Goal: Information Seeking & Learning: Find specific fact

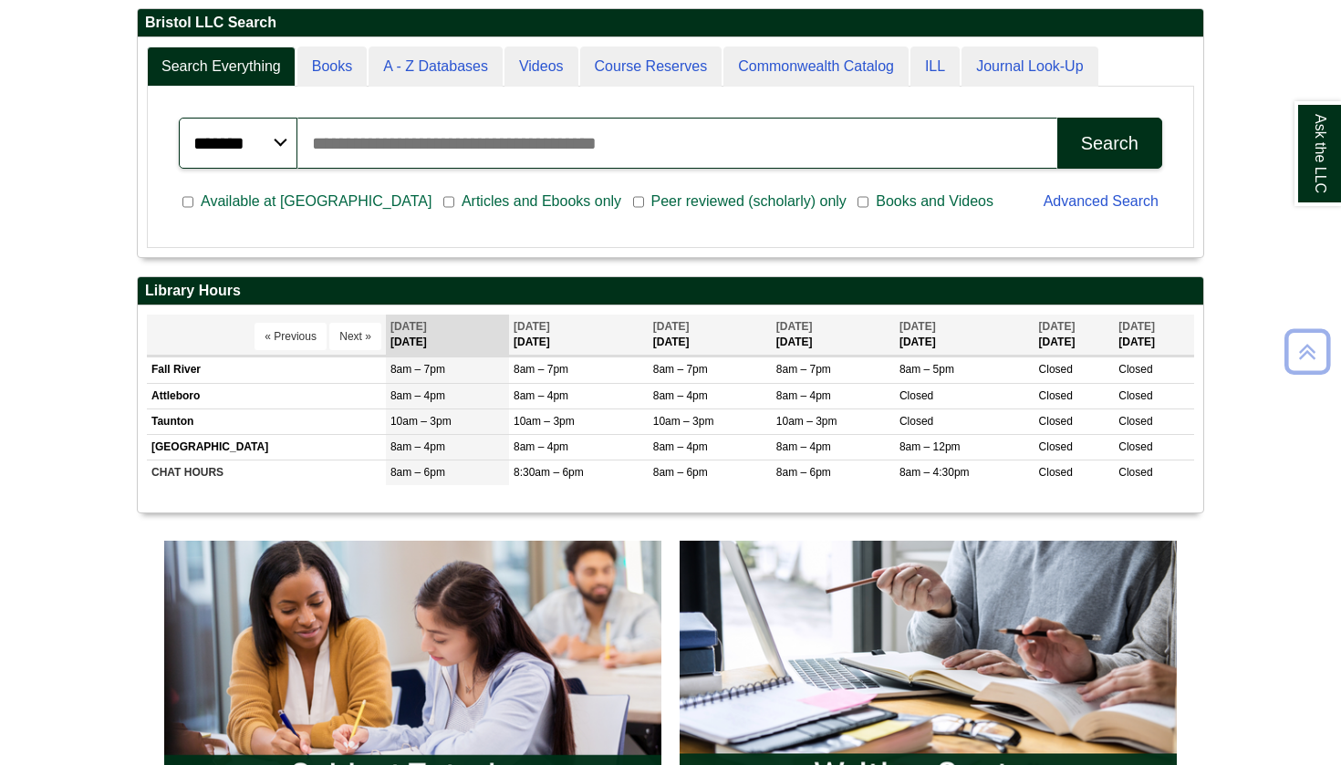
scroll to position [499, 0]
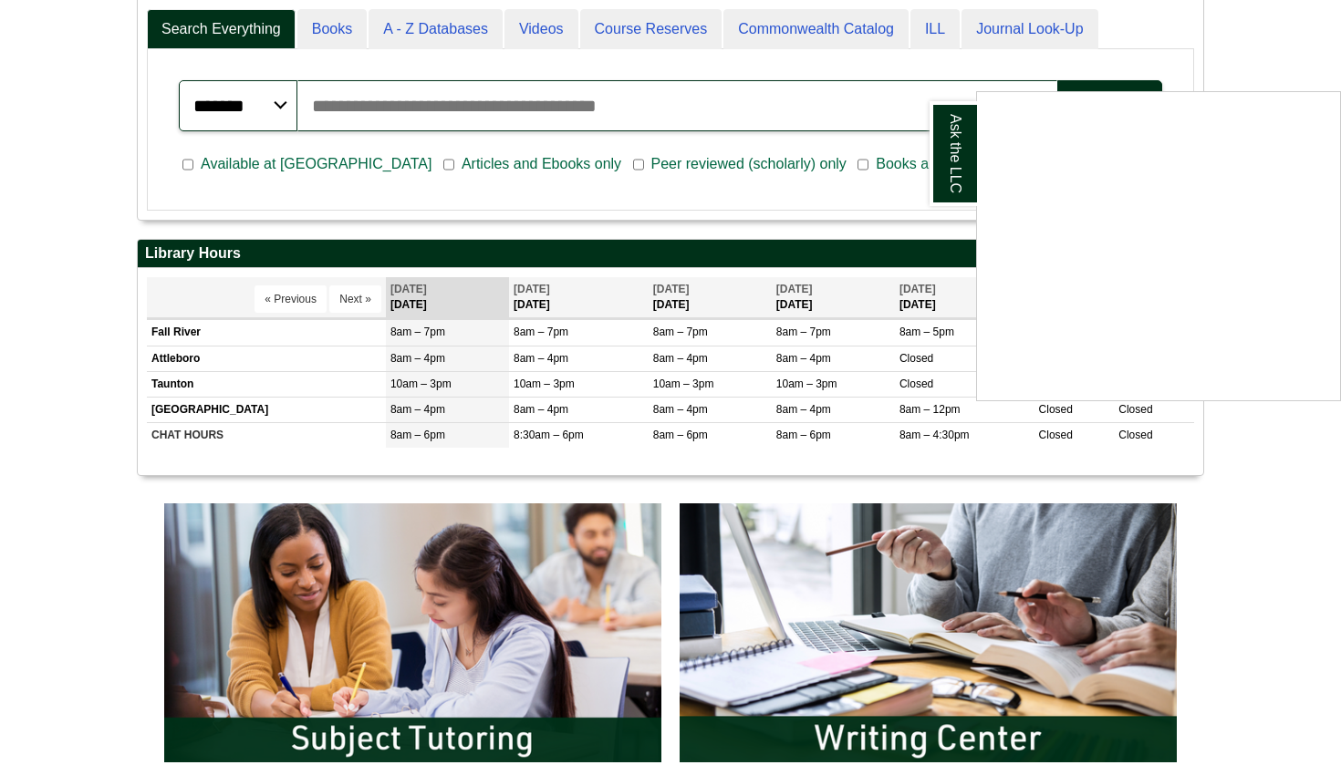
click at [229, 330] on div "Ask the LLC" at bounding box center [670, 382] width 1341 height 765
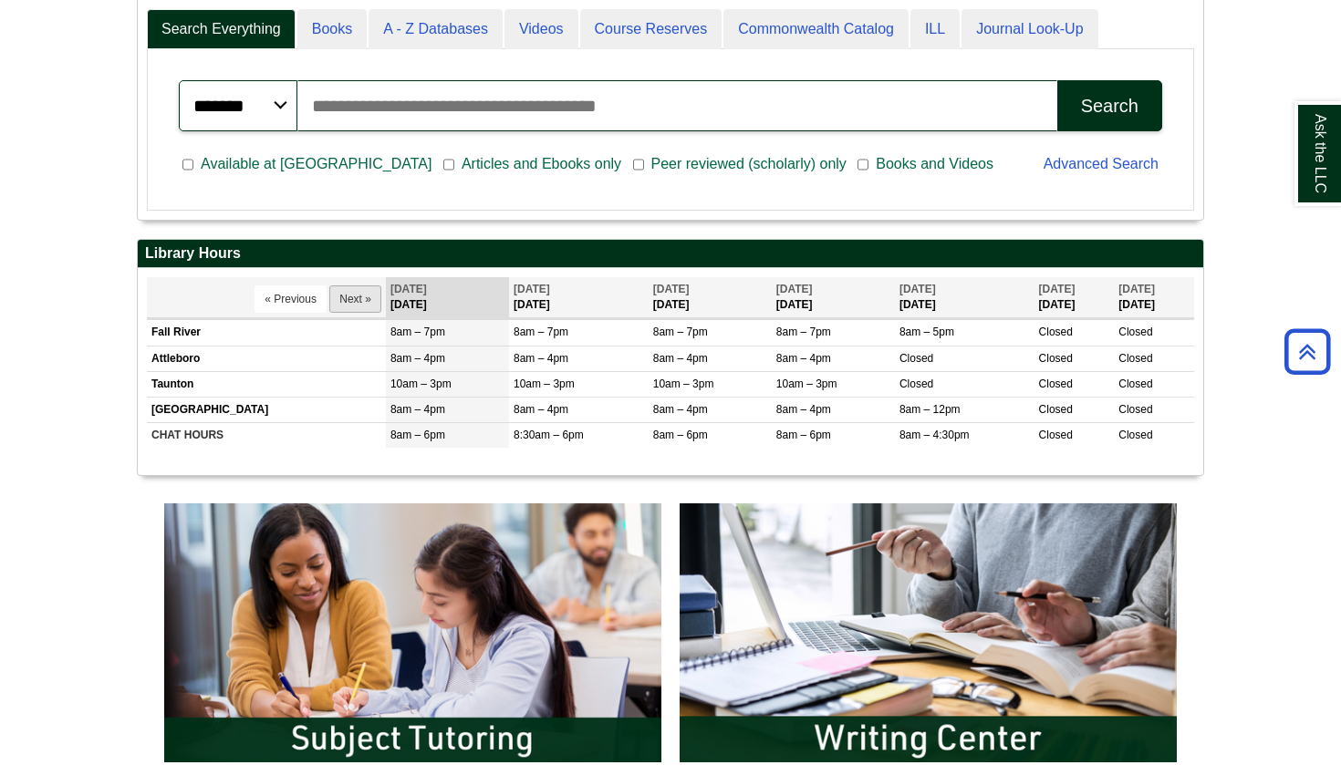
click at [370, 291] on button "Next »" at bounding box center [355, 299] width 52 height 27
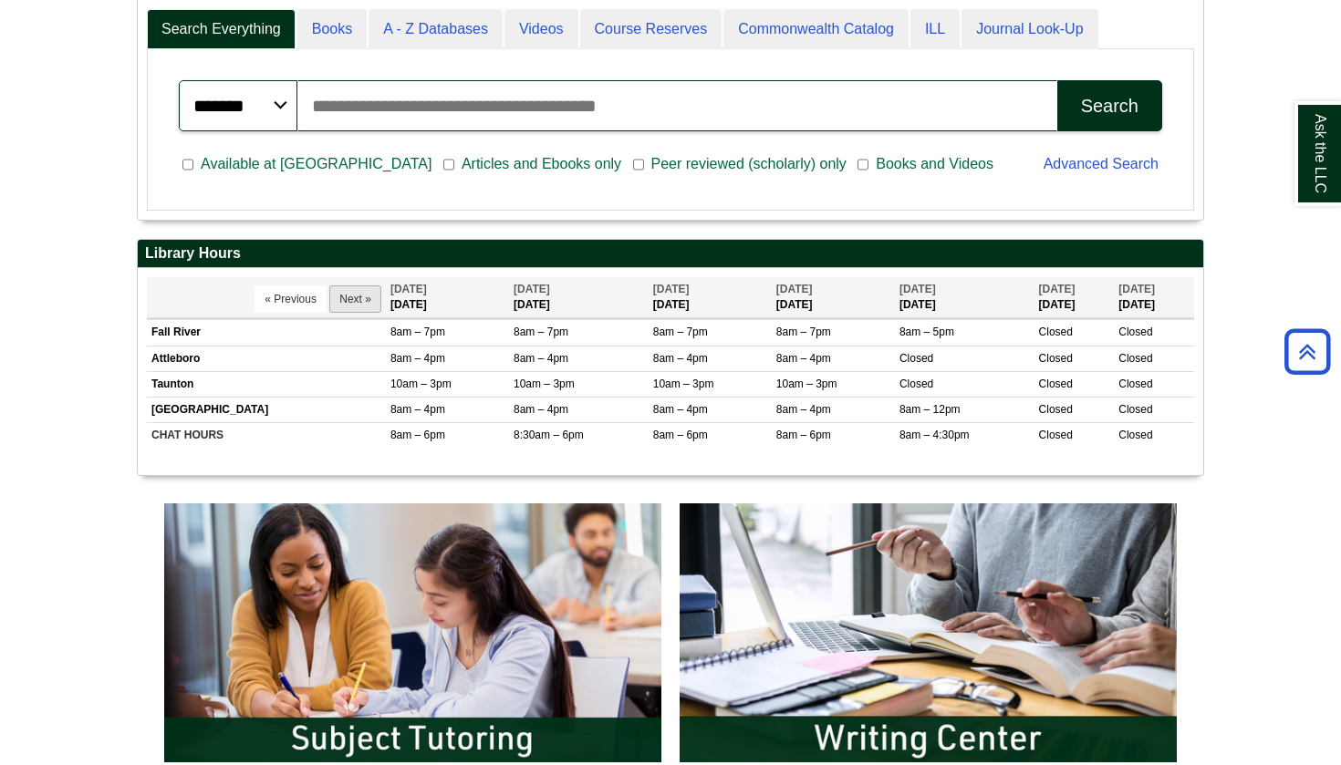
click at [370, 295] on button "Next »" at bounding box center [355, 299] width 52 height 27
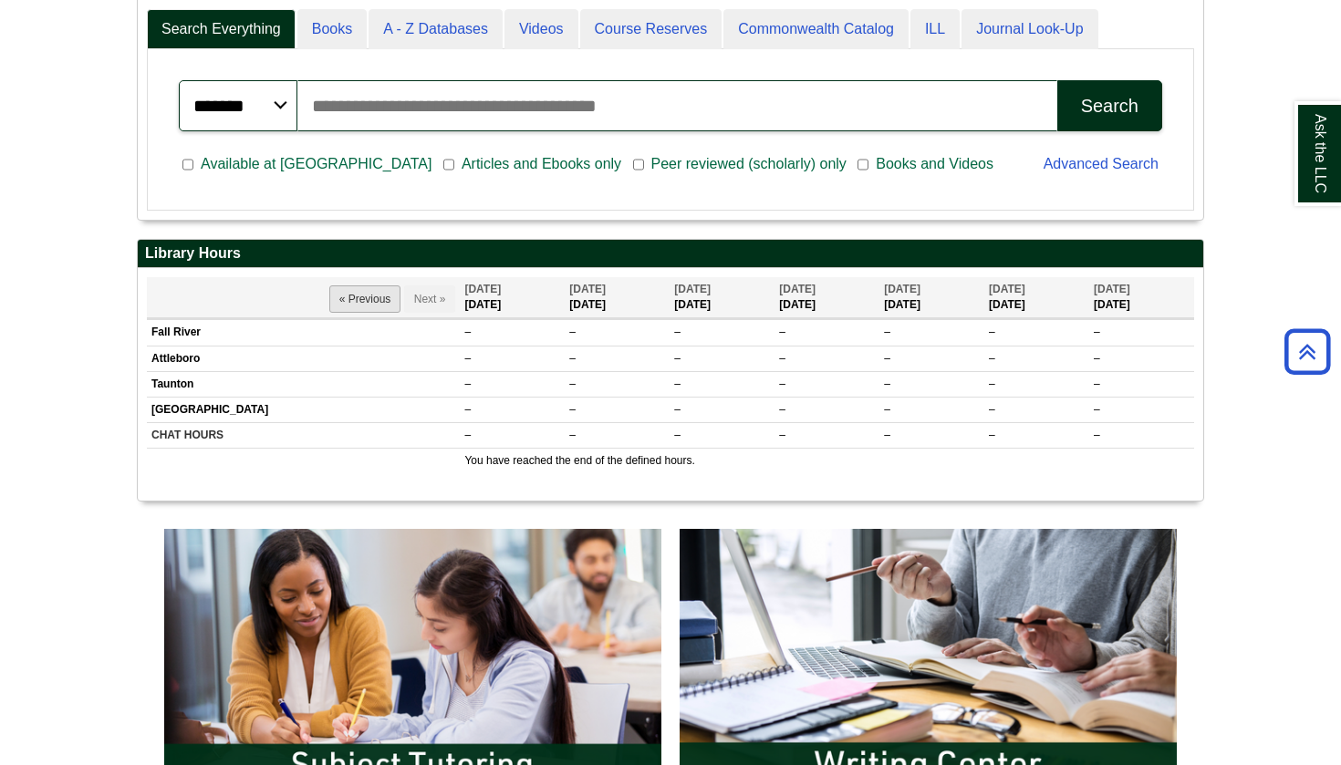
click at [350, 304] on button "« Previous" at bounding box center [365, 299] width 72 height 27
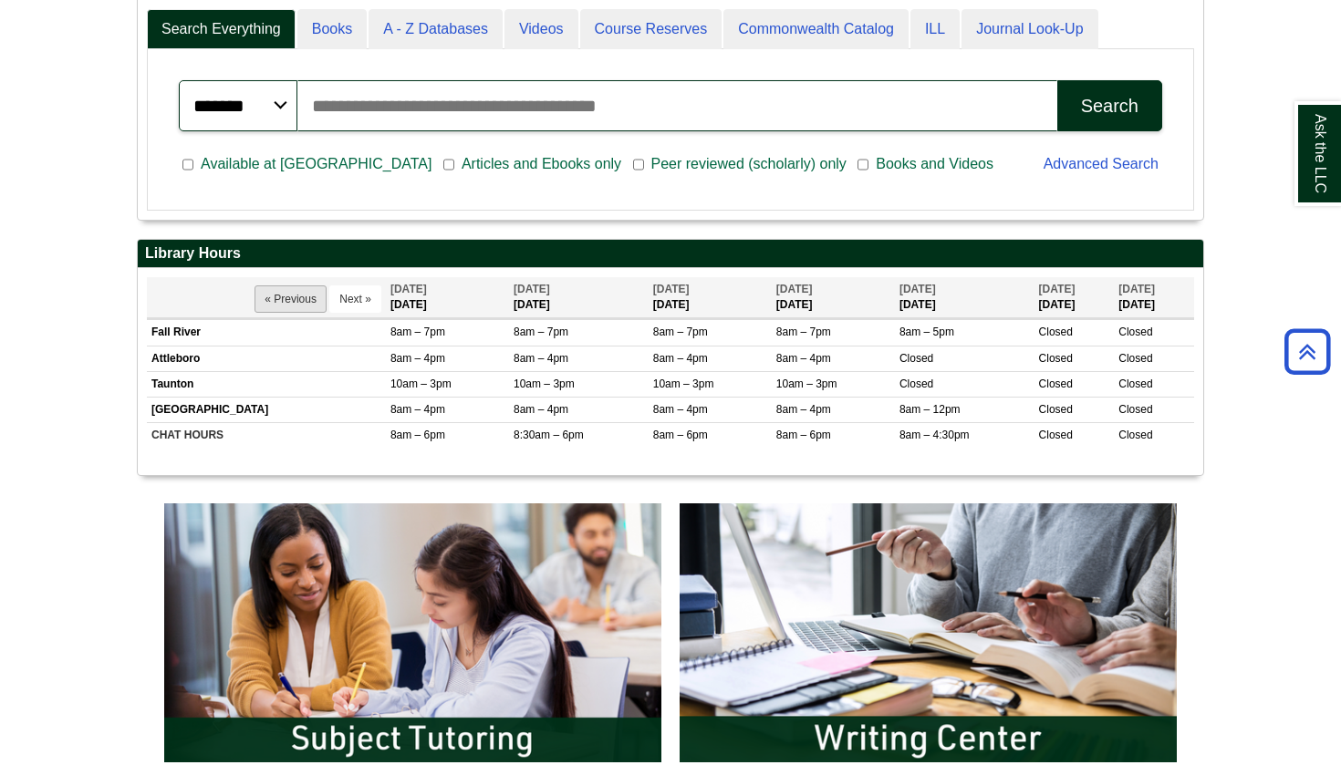
click at [290, 296] on button "« Previous" at bounding box center [291, 299] width 72 height 27
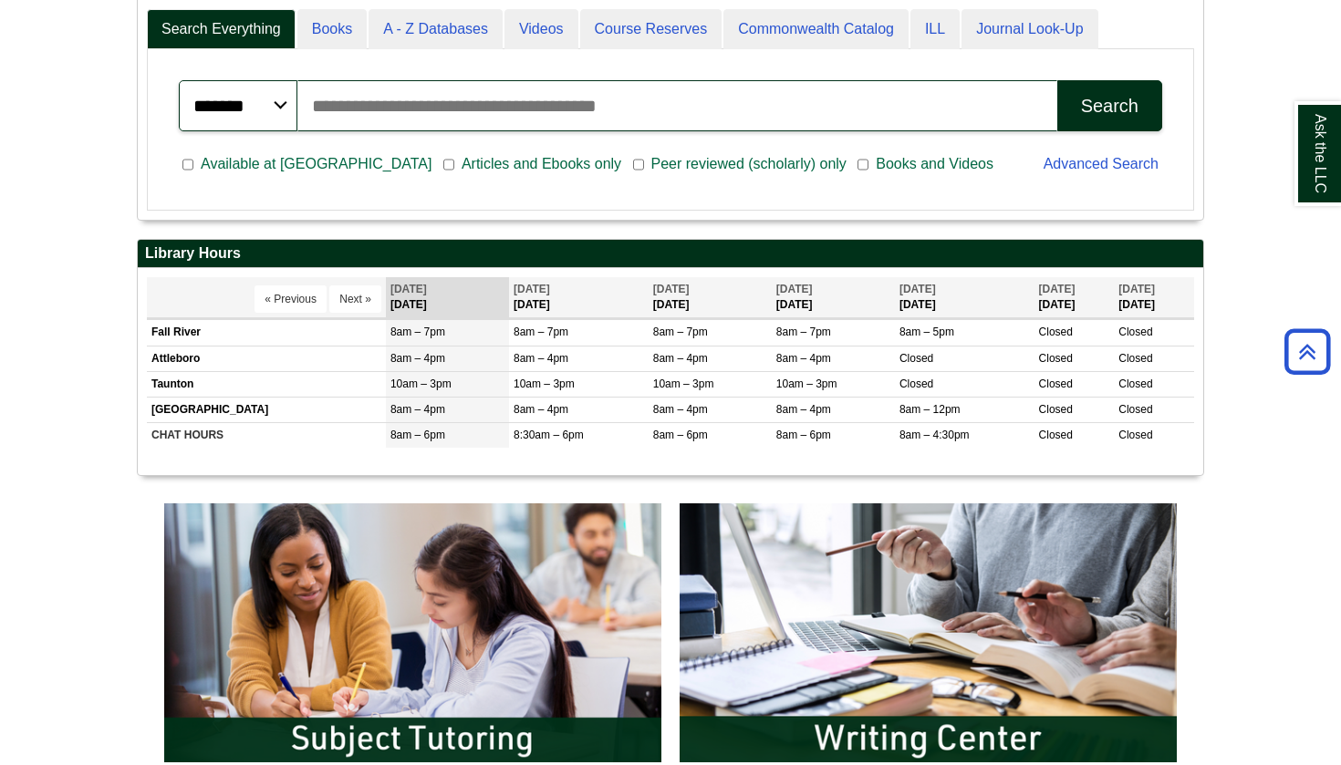
scroll to position [220, 1065]
select select "**"
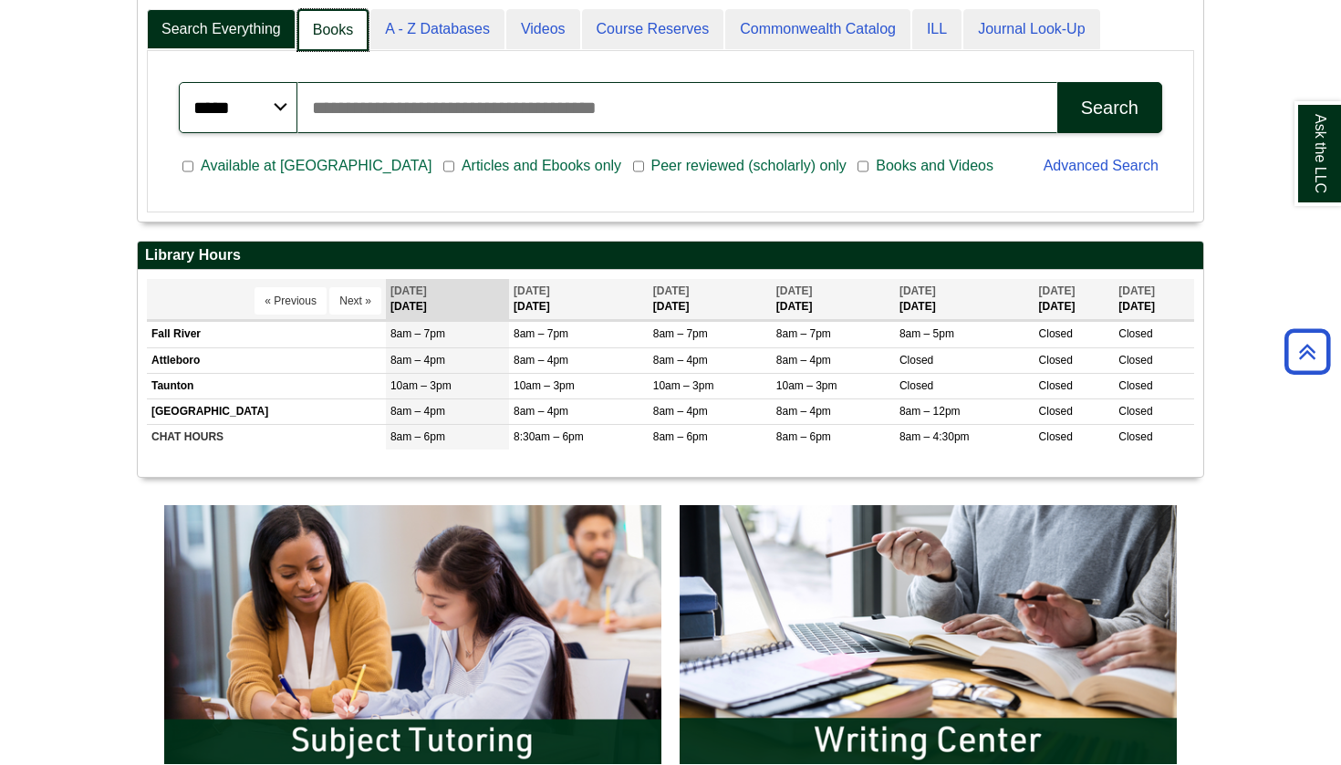
scroll to position [9, 9]
click at [335, 41] on link "Books" at bounding box center [332, 30] width 71 height 43
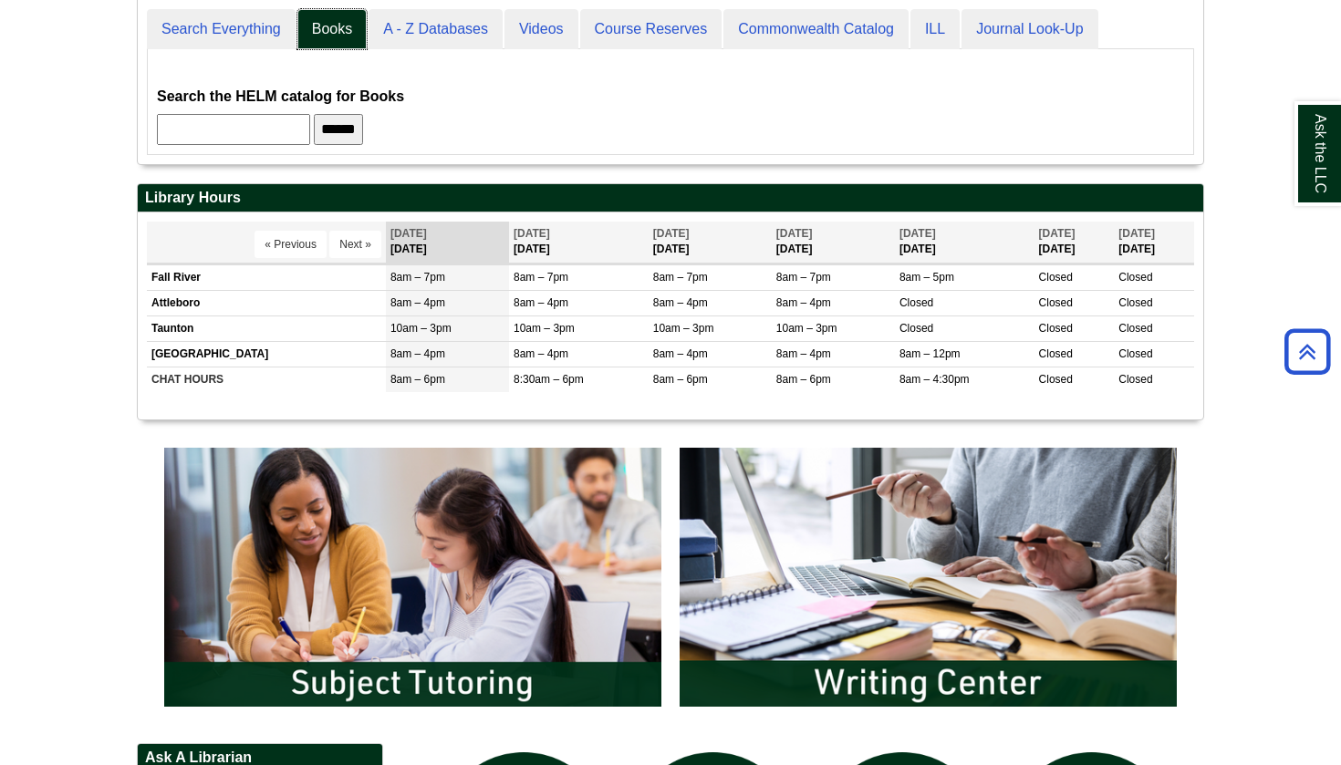
scroll to position [164, 1065]
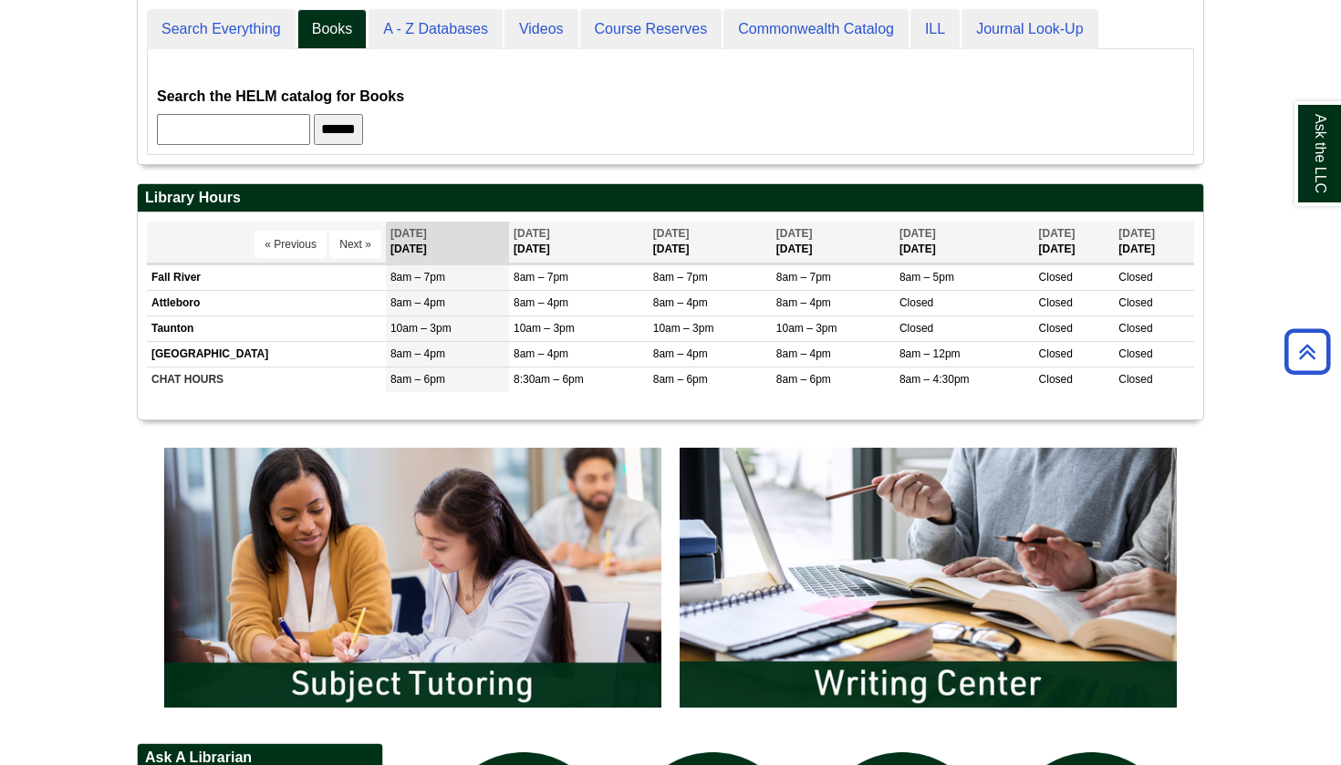
click at [284, 139] on input "text" at bounding box center [233, 129] width 153 height 31
type input "*******"
click at [358, 130] on input "******" at bounding box center [338, 129] width 49 height 31
click at [354, 238] on button "Next »" at bounding box center [355, 244] width 52 height 27
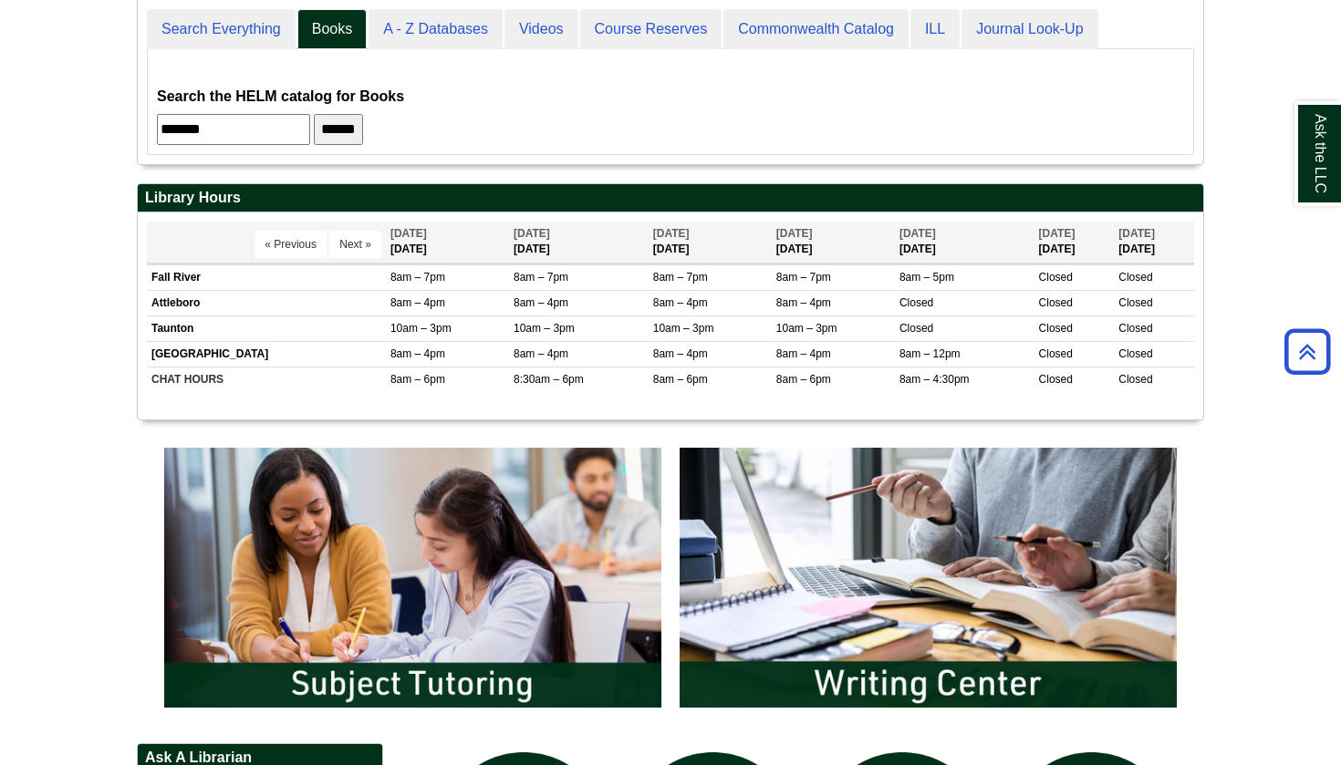
click at [390, 232] on span "Aug 18" at bounding box center [408, 233] width 36 height 13
click at [354, 244] on button "Next »" at bounding box center [355, 244] width 52 height 27
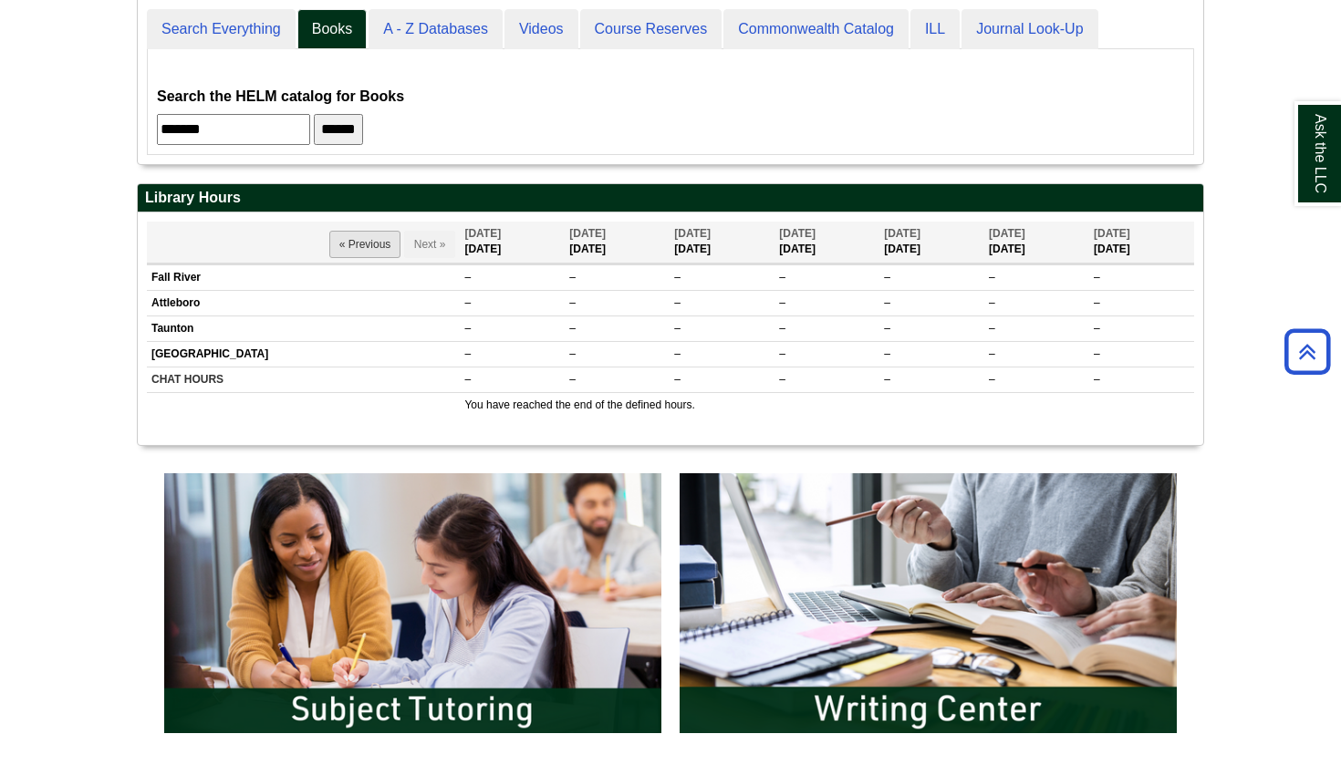
click at [340, 248] on button "« Previous" at bounding box center [365, 244] width 72 height 27
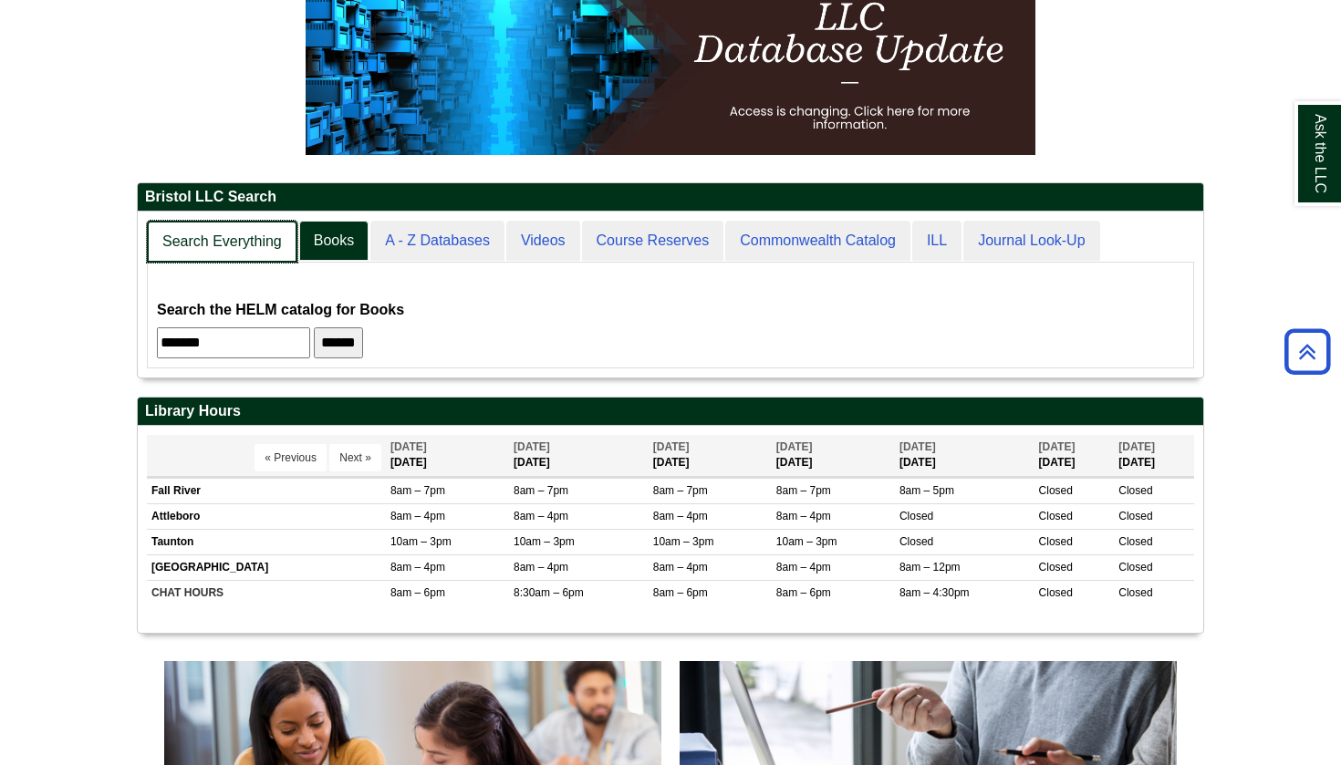
scroll to position [166, 1065]
click at [242, 248] on link "Search Everything" at bounding box center [222, 242] width 151 height 43
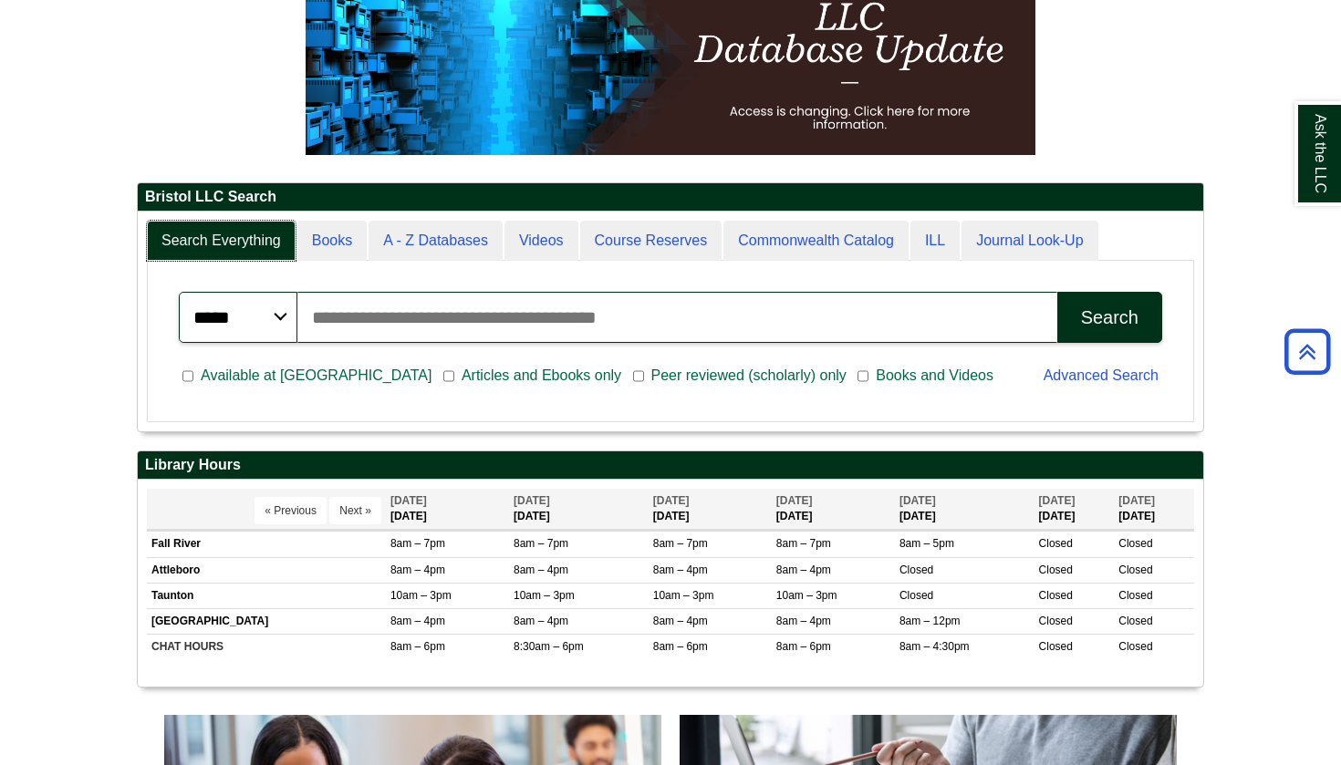
scroll to position [220, 1065]
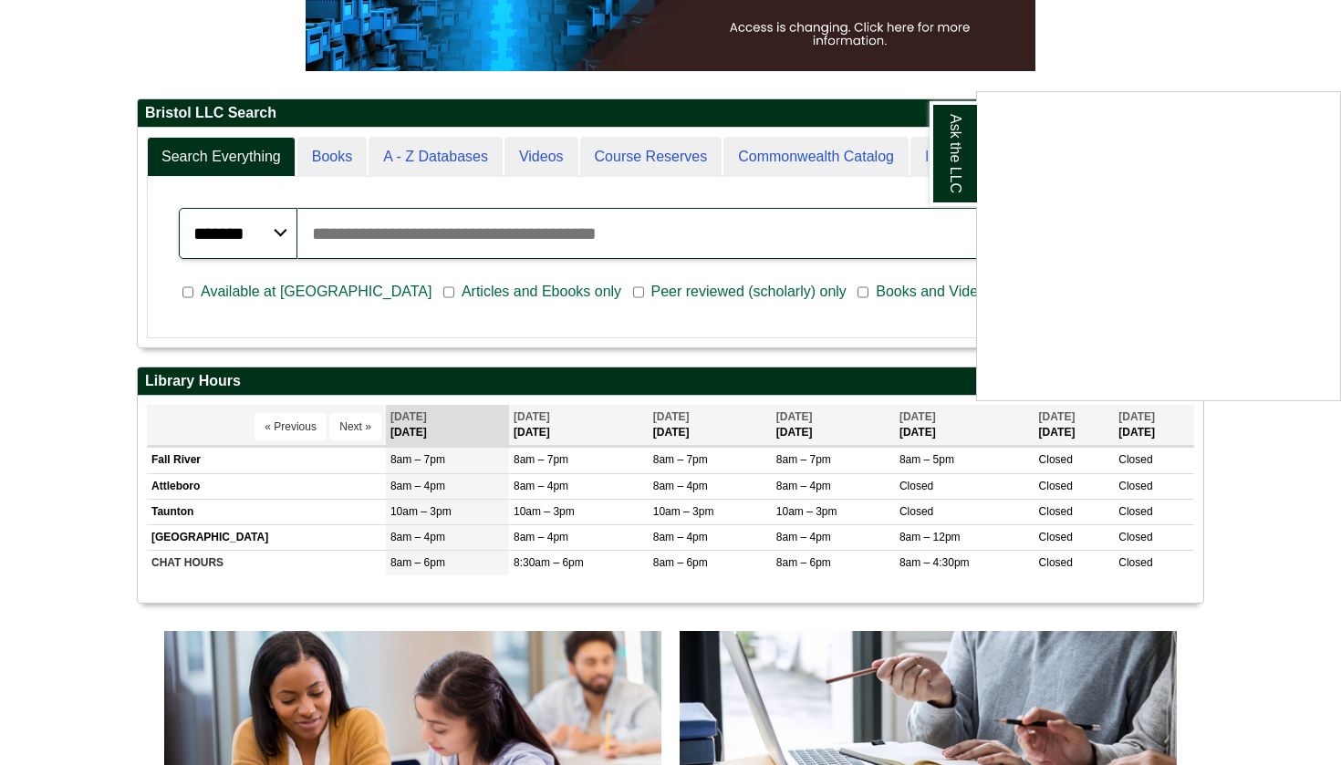
scroll to position [364, 0]
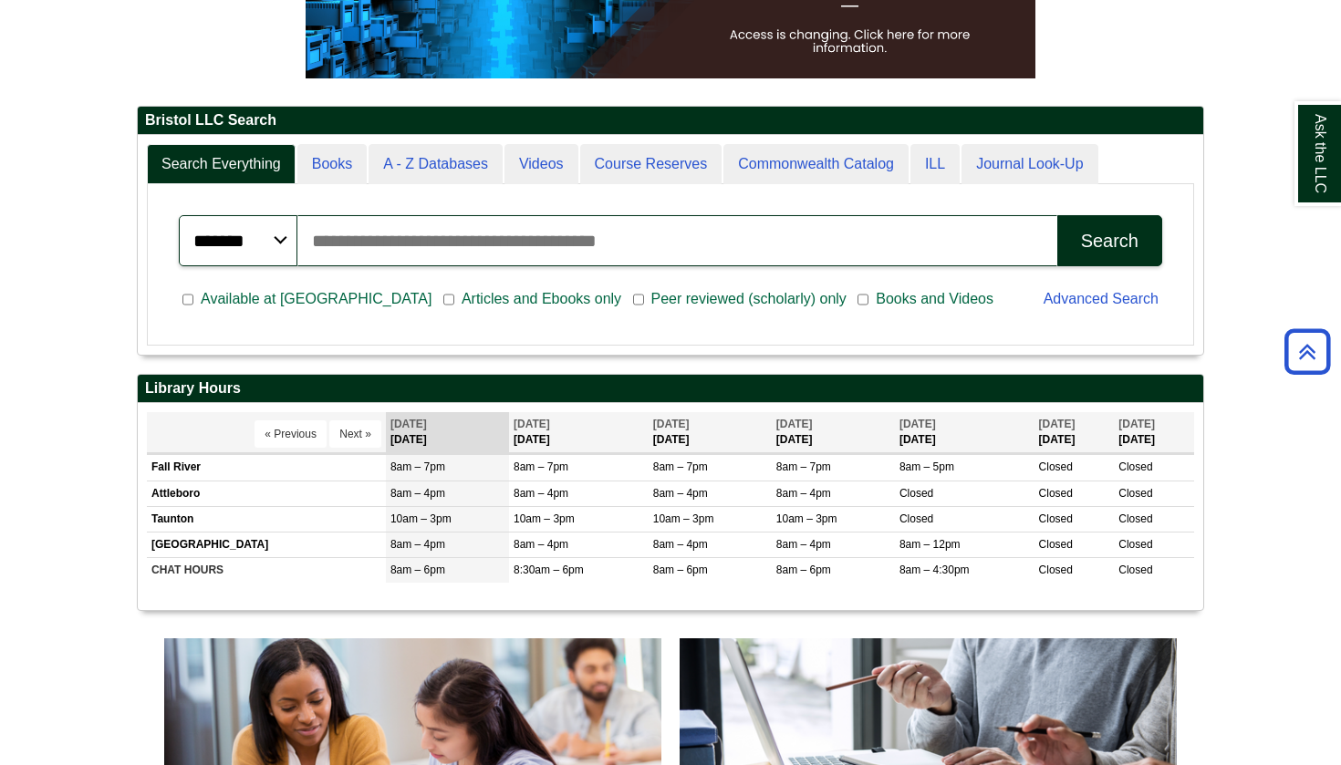
click at [378, 244] on input "Search articles, books, journals & more" at bounding box center [677, 240] width 760 height 51
type input "*******"
click at [1109, 240] on button "Search" at bounding box center [1109, 240] width 105 height 51
